Goal: Task Accomplishment & Management: Use online tool/utility

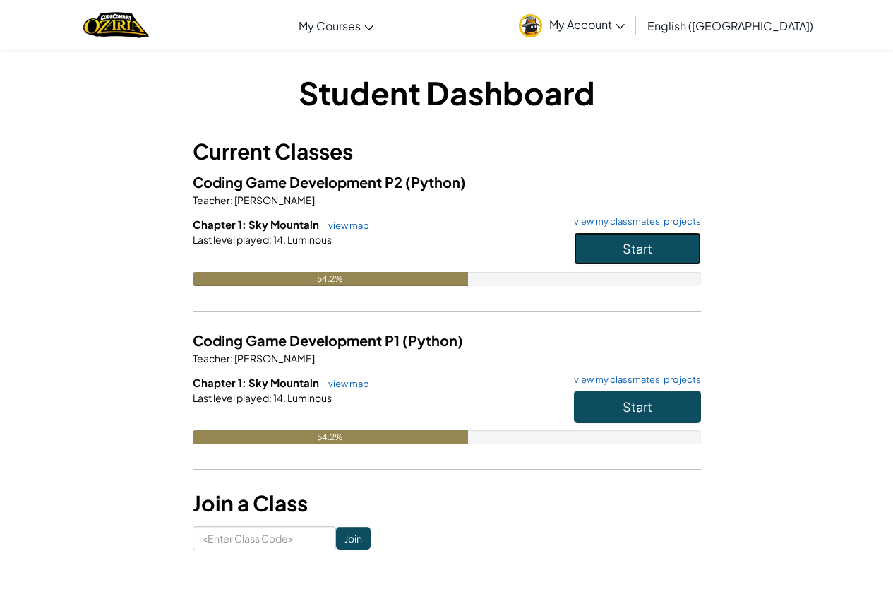
click at [636, 254] on span "Start" at bounding box center [638, 248] width 30 height 16
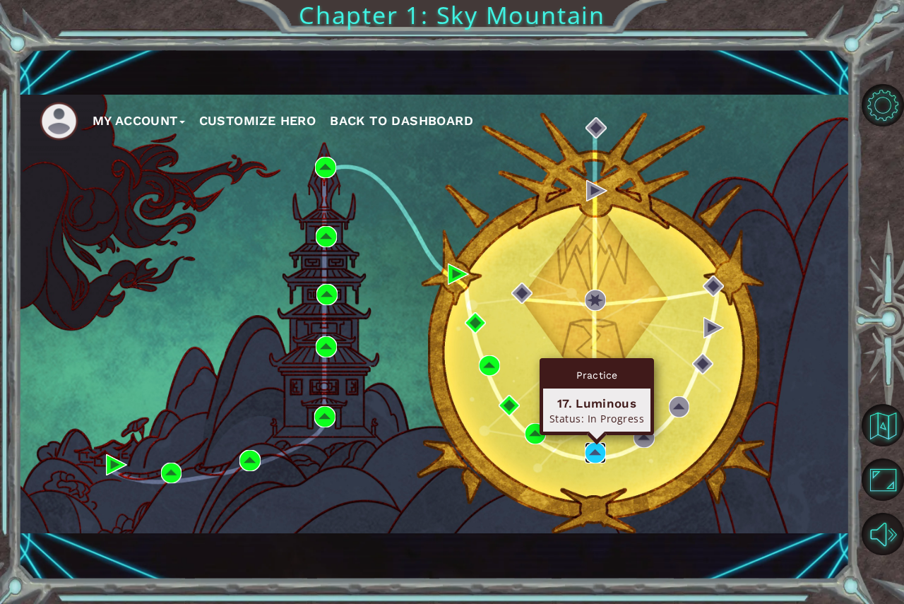
click at [595, 451] on img at bounding box center [595, 452] width 21 height 21
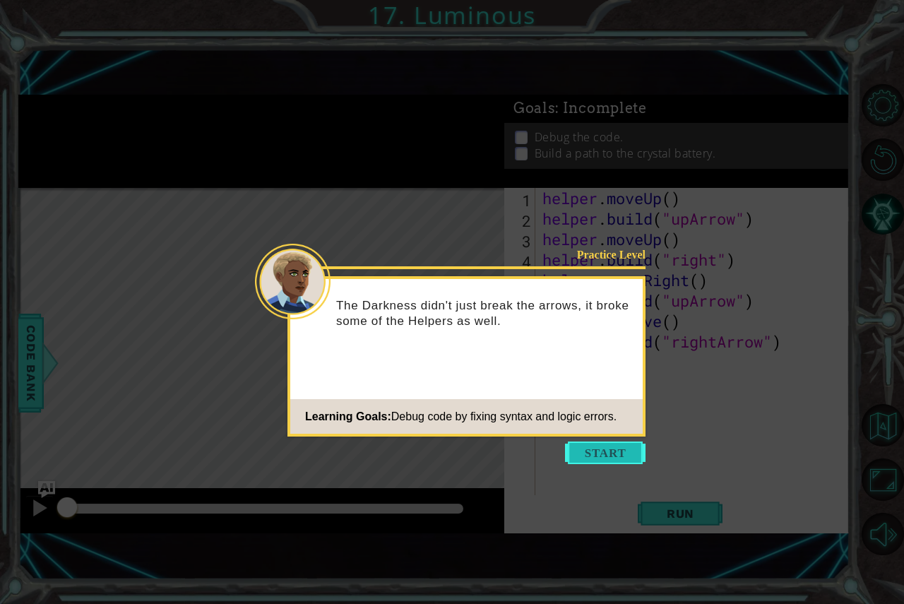
click at [588, 449] on button "Start" at bounding box center [605, 452] width 81 height 23
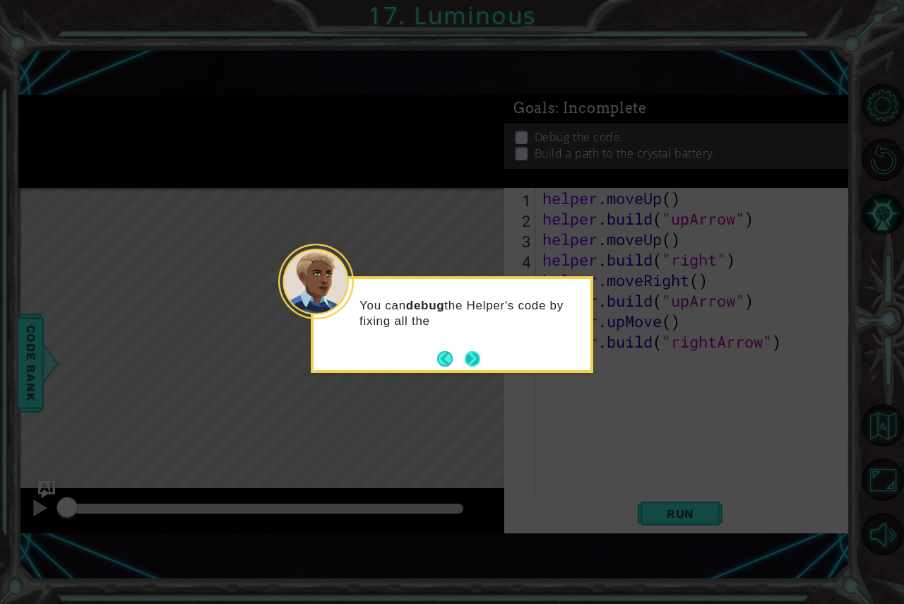
click at [470, 356] on button "Next" at bounding box center [473, 359] width 16 height 16
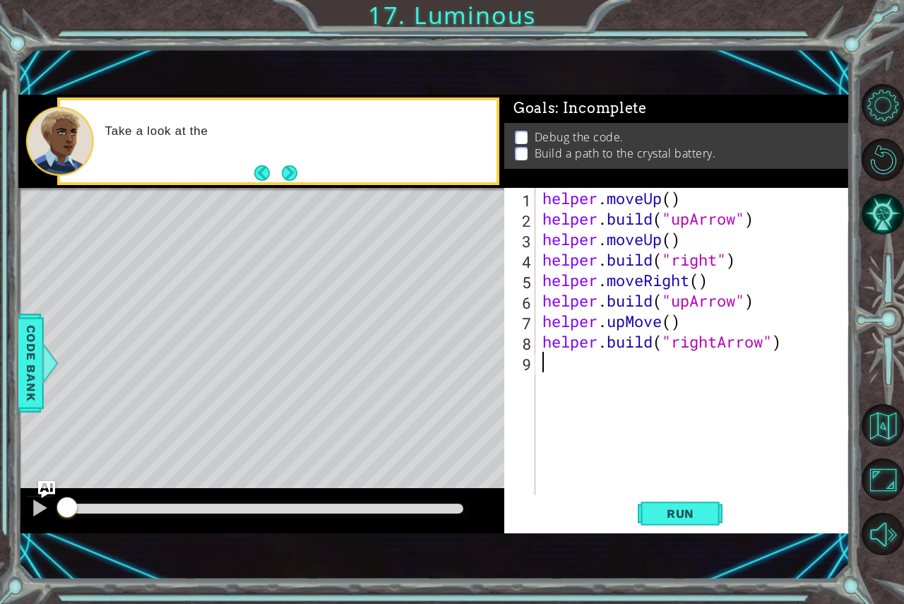
click at [677, 531] on div "1 2 3 4 5 6 7 8 9 helper . moveUp ( ) helper . build ( "upArrow" ) helper . mov…" at bounding box center [676, 360] width 345 height 345
click at [670, 518] on span "Run" at bounding box center [681, 513] width 56 height 14
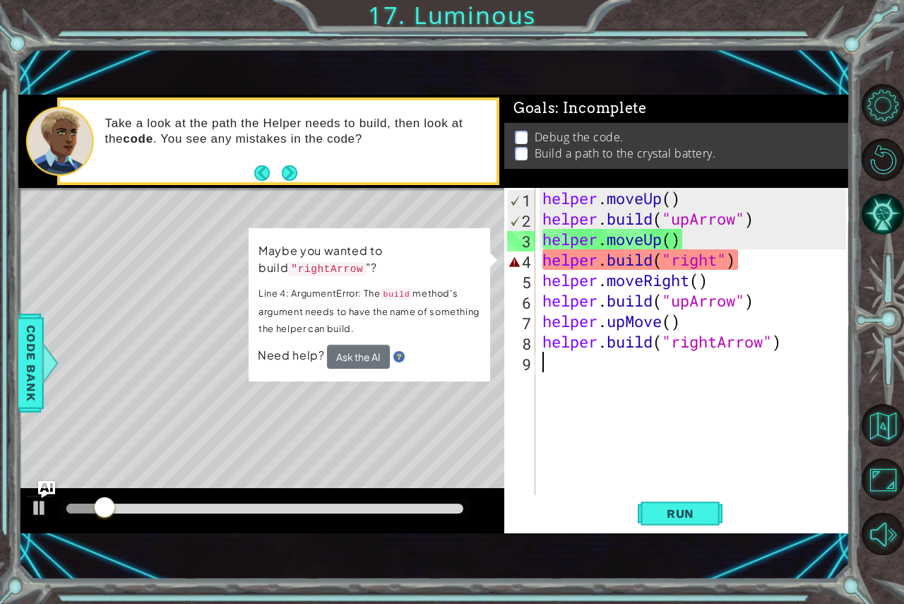
click at [742, 266] on div "helper . moveUp ( ) helper . build ( "upArrow" ) helper . moveUp ( ) helper . b…" at bounding box center [697, 362] width 314 height 348
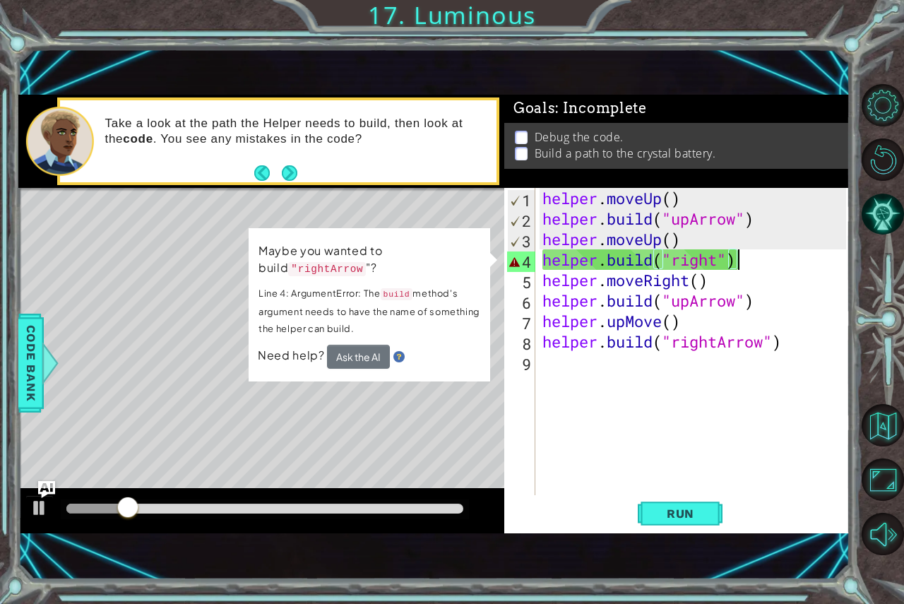
click at [842, 338] on div "helper . moveUp ( ) helper . build ( "upArrow" ) helper . moveUp ( ) helper . b…" at bounding box center [697, 362] width 314 height 348
type textarea "[DOMAIN_NAME]("rightArrow")"
click at [853, 394] on div "1 ההההההההההההההההההההההההההההההההההההההההההההההההההההההההההההההההההההההההההההה…" at bounding box center [452, 302] width 904 height 604
click at [802, 410] on div "helper . moveUp ( ) helper . build ( "upArrow" ) helper . moveUp ( ) helper . b…" at bounding box center [697, 362] width 314 height 348
click at [701, 501] on button "Run" at bounding box center [680, 513] width 85 height 35
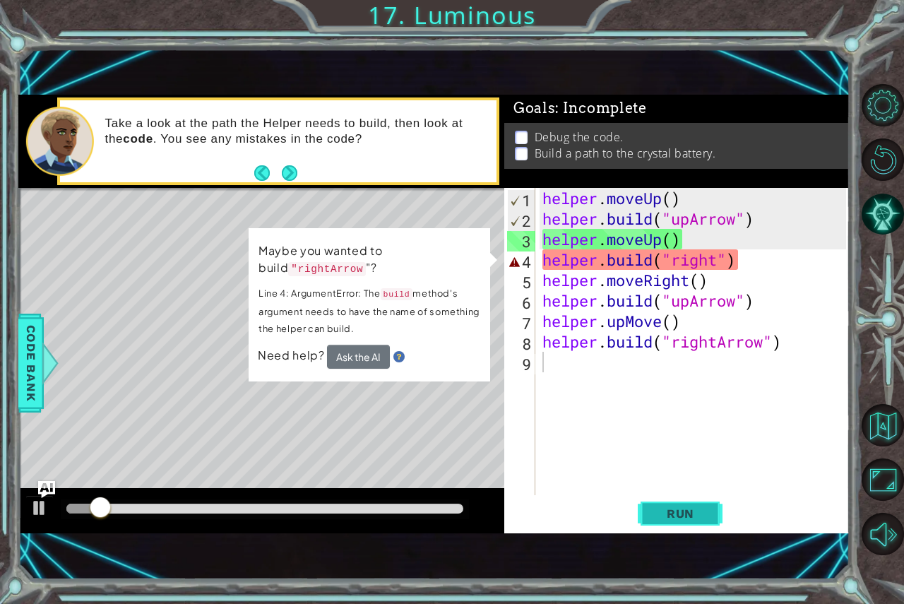
click at [701, 501] on button "Run" at bounding box center [680, 513] width 85 height 35
click at [658, 1] on div "1 ההההההההההההההההההההההההההההההההההההההההההההההההההההההההההההההההההההההההההההה…" at bounding box center [452, 302] width 904 height 604
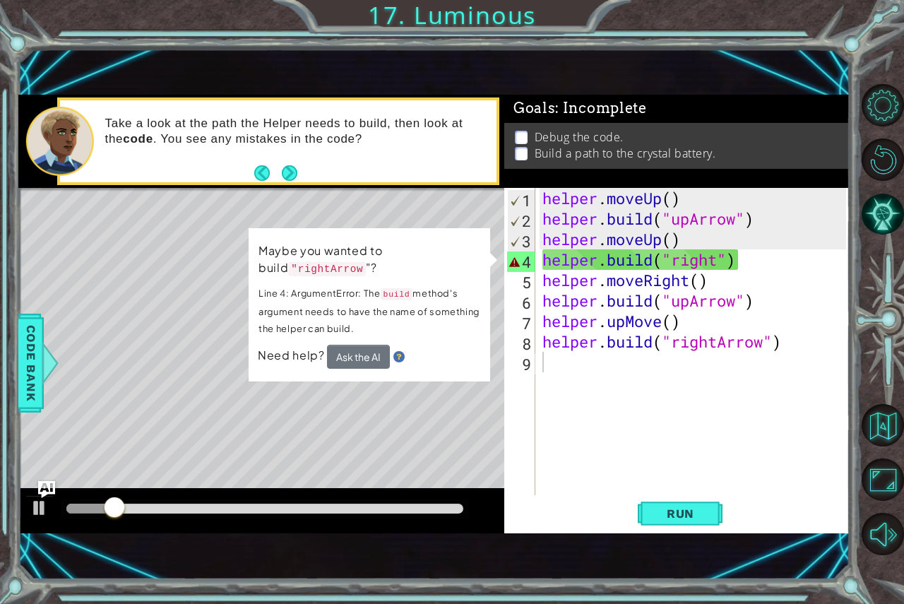
click at [665, 16] on div "1 ההההההההההההההההההההההההההההההההההההההההההההההההההההההההההההההההההההההההההההה…" at bounding box center [452, 302] width 904 height 604
